Goal: Task Accomplishment & Management: Manage account settings

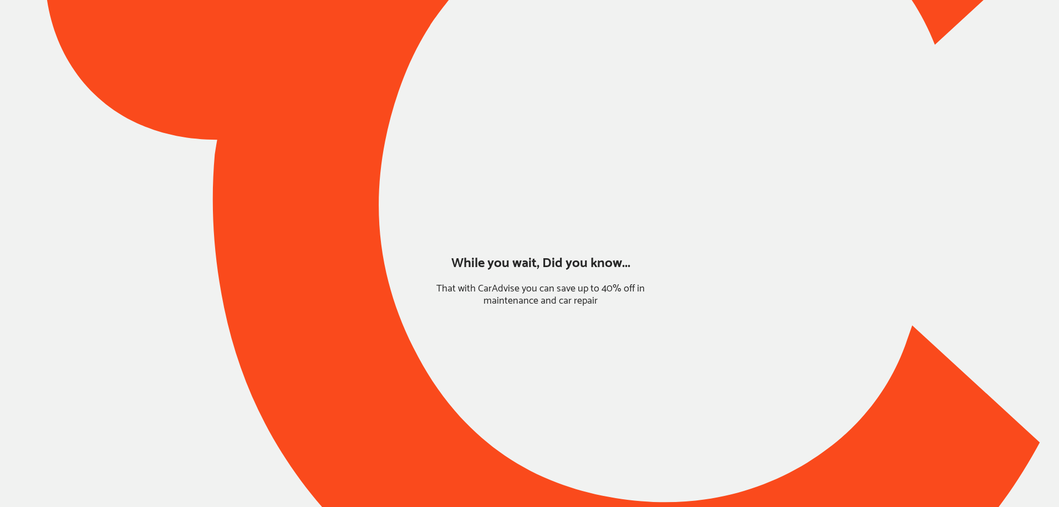
type input "*****"
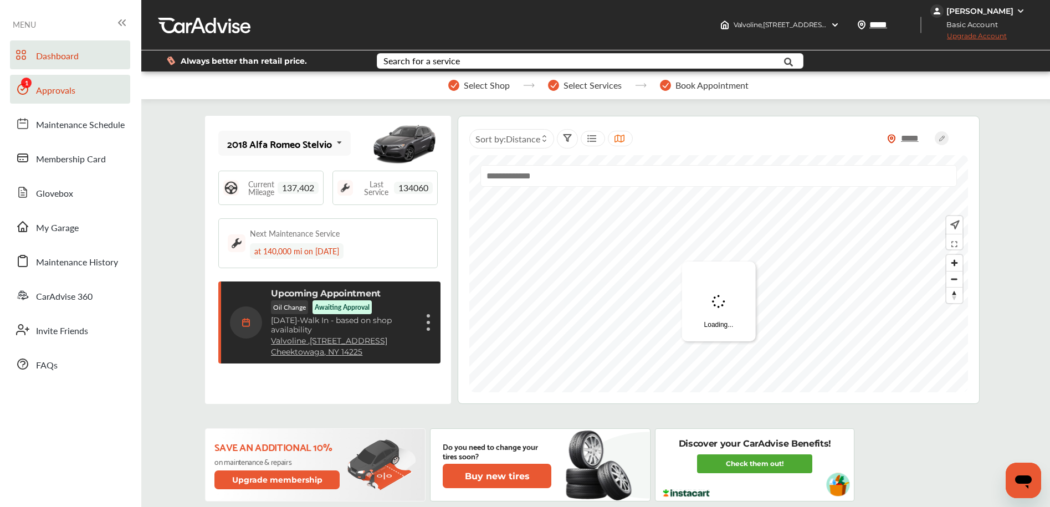
click at [71, 97] on span "Approvals" at bounding box center [55, 91] width 39 height 14
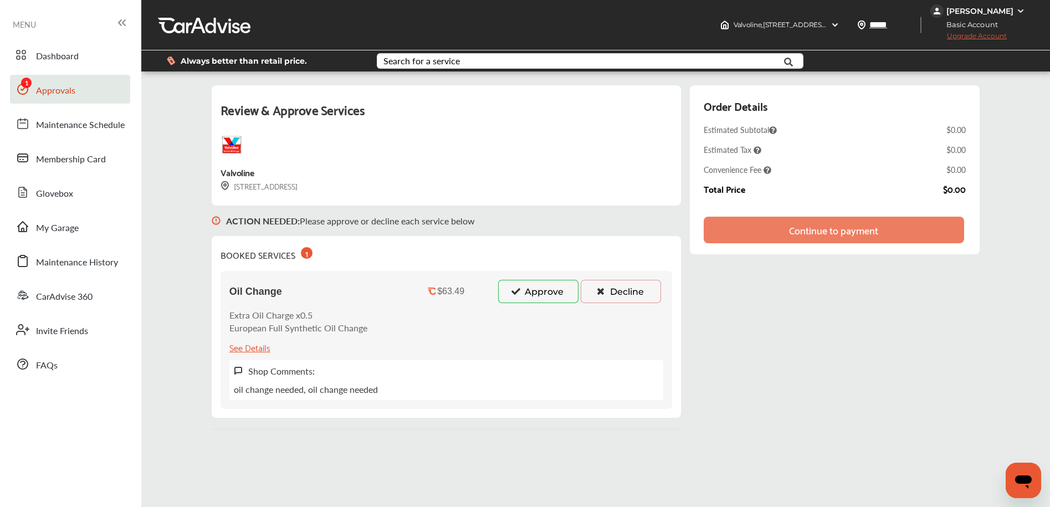
click at [523, 283] on button "Approve" at bounding box center [538, 291] width 80 height 23
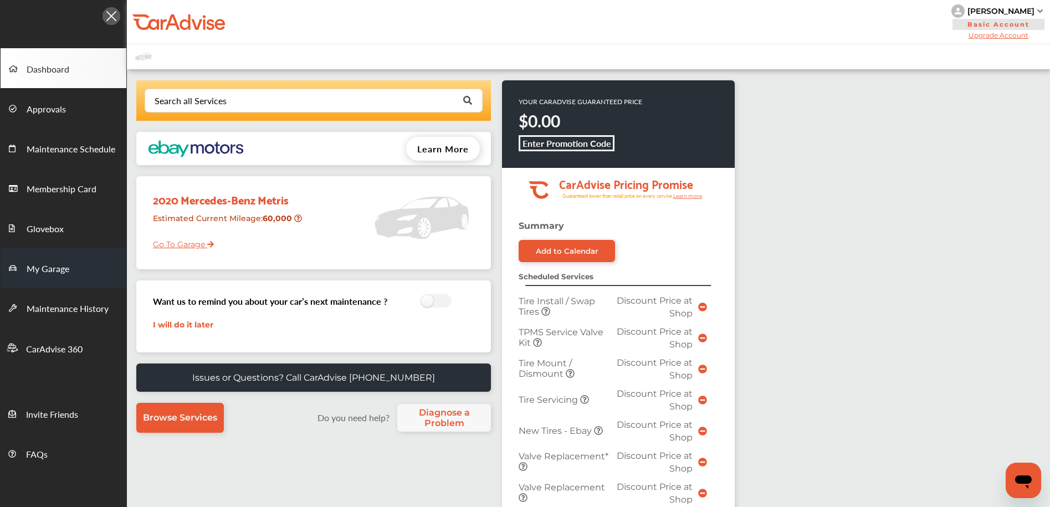
click at [56, 258] on link "My Garage" at bounding box center [64, 268] width 126 height 40
